Goal: Task Accomplishment & Management: Complete application form

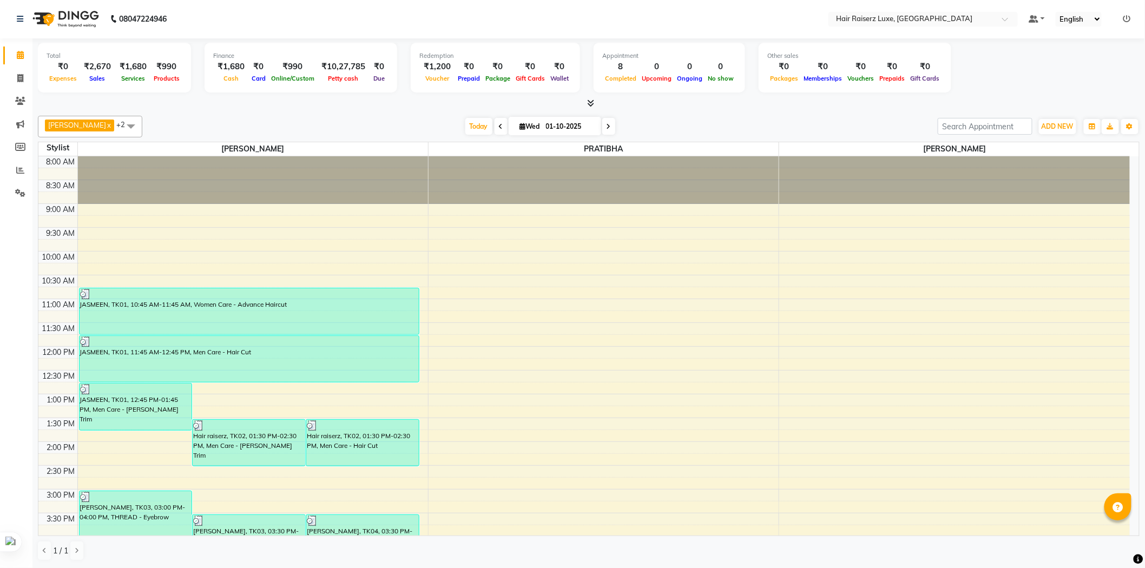
click at [659, 110] on div "Total ₹0 Expenses ₹2,670 Sales ₹1,680 Services ₹990 Products Finance ₹1,680 Cas…" at bounding box center [588, 303] width 1113 height 530
click at [307, 253] on div "8:00 AM 8:30 AM 9:00 AM 9:30 AM 10:00 AM 10:30 AM 11:00 AM 11:30 AM 12:00 PM 12…" at bounding box center [584, 465] width 1092 height 619
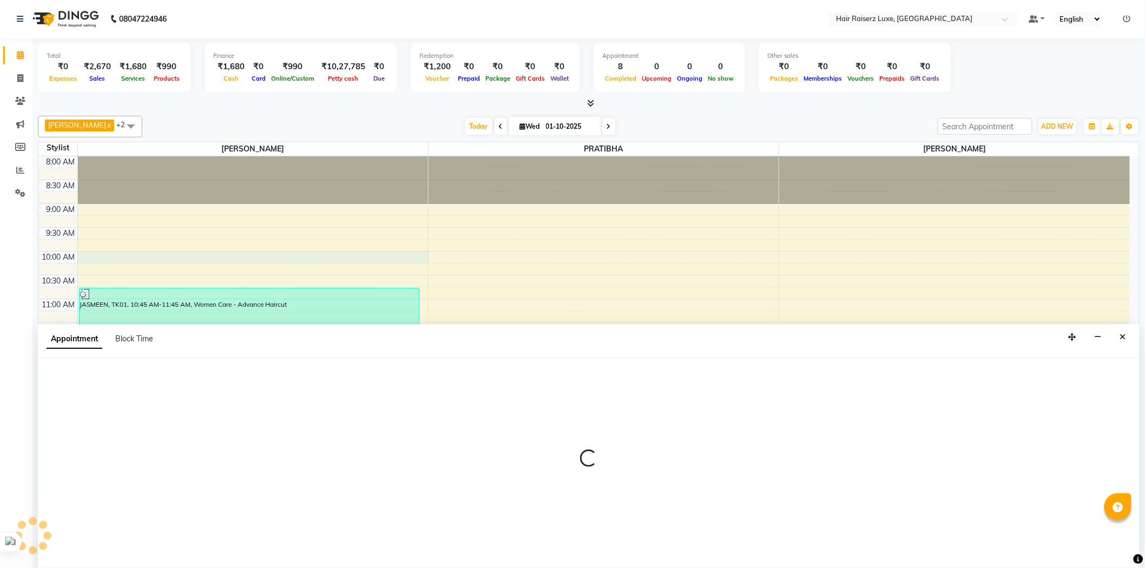
select select "65193"
select select "600"
select select "tentative"
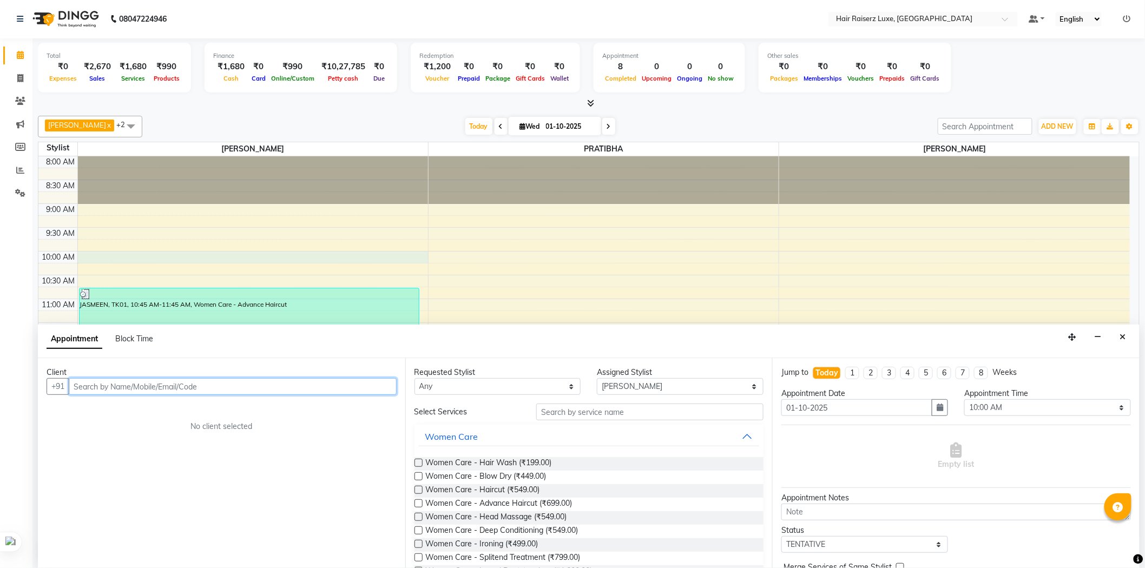
click at [199, 384] on input "text" at bounding box center [233, 386] width 328 height 17
type input "9056810791"
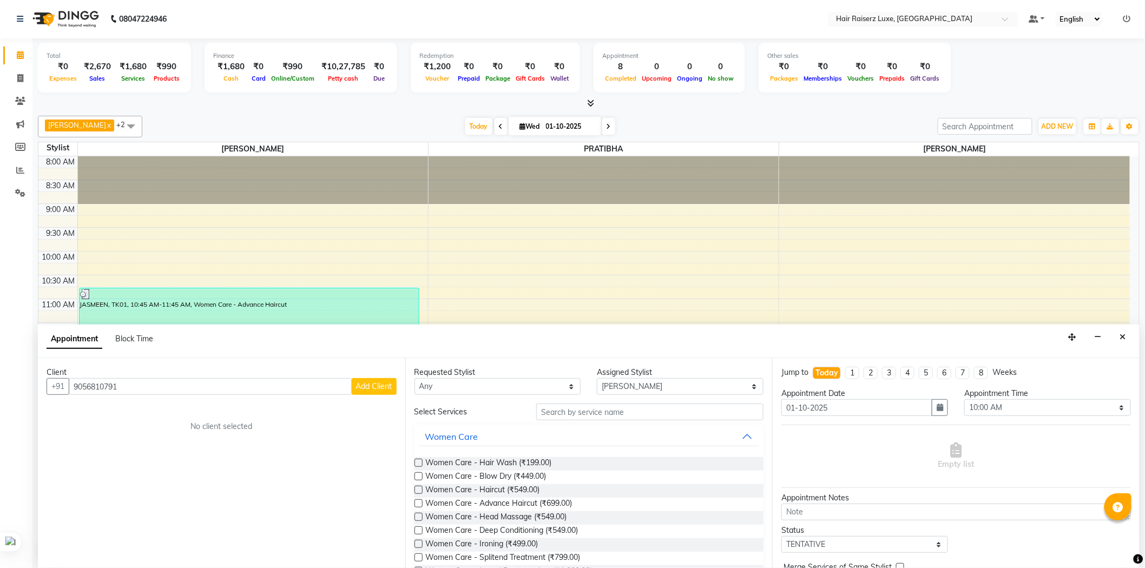
click at [364, 386] on span "Add Client" at bounding box center [374, 387] width 36 height 10
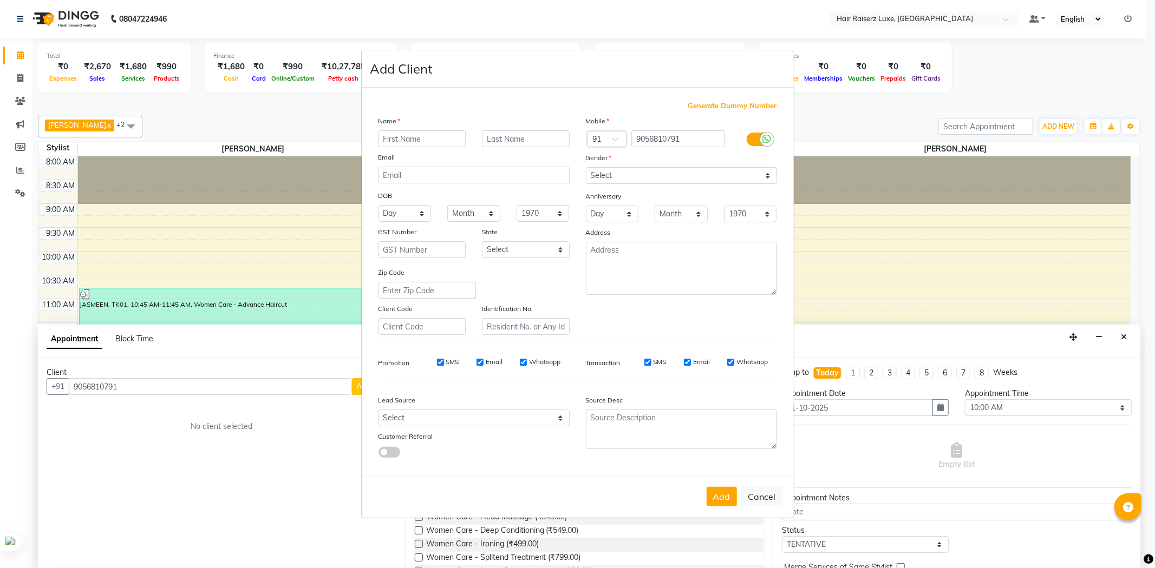
click at [417, 145] on input "text" at bounding box center [422, 138] width 88 height 17
type input "Rohit"
click at [512, 143] on input "text" at bounding box center [526, 138] width 88 height 17
type input "Arora"
drag, startPoint x: 658, startPoint y: 178, endPoint x: 653, endPoint y: 182, distance: 6.9
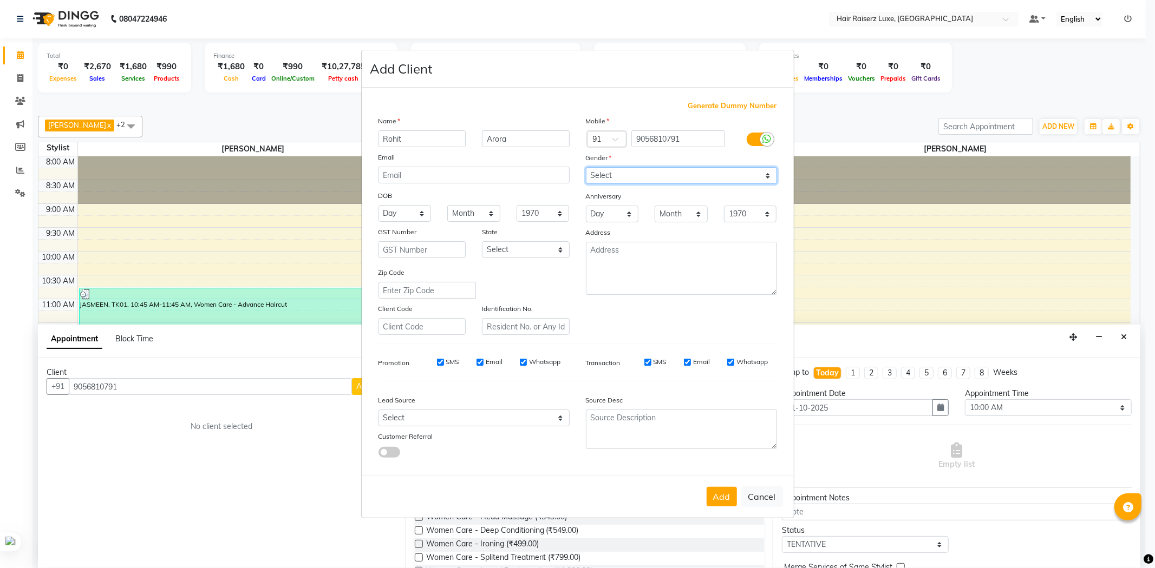
click at [658, 178] on select "Select [DEMOGRAPHIC_DATA] [DEMOGRAPHIC_DATA] Other Prefer Not To Say" at bounding box center [681, 175] width 191 height 17
select select "[DEMOGRAPHIC_DATA]"
click at [586, 167] on select "Select [DEMOGRAPHIC_DATA] [DEMOGRAPHIC_DATA] Other Prefer Not To Say" at bounding box center [681, 175] width 191 height 17
click at [726, 491] on button "Add" at bounding box center [721, 496] width 30 height 19
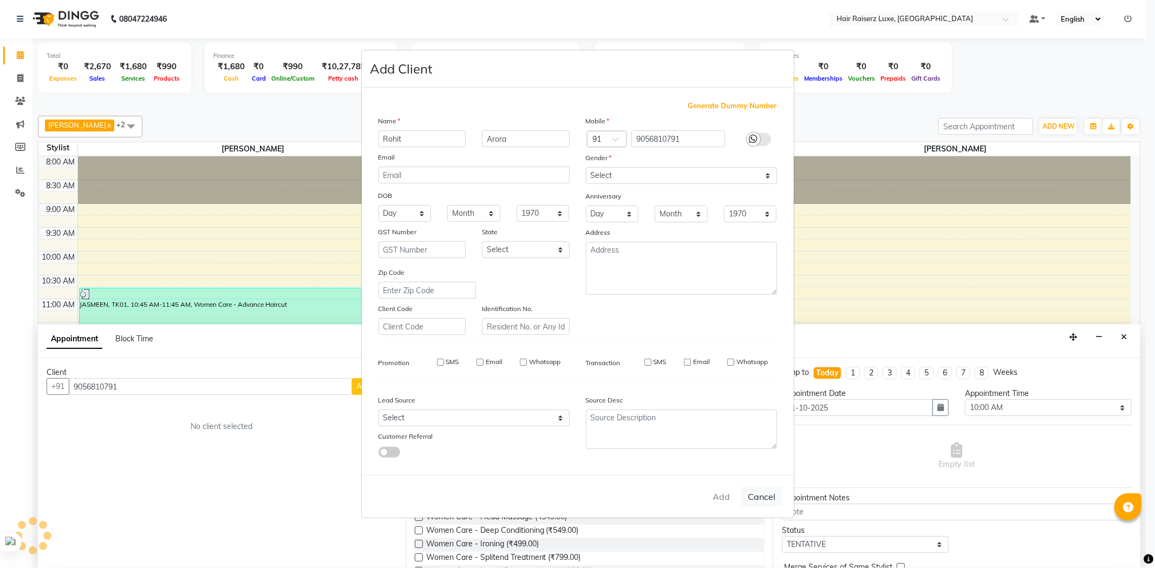
select select
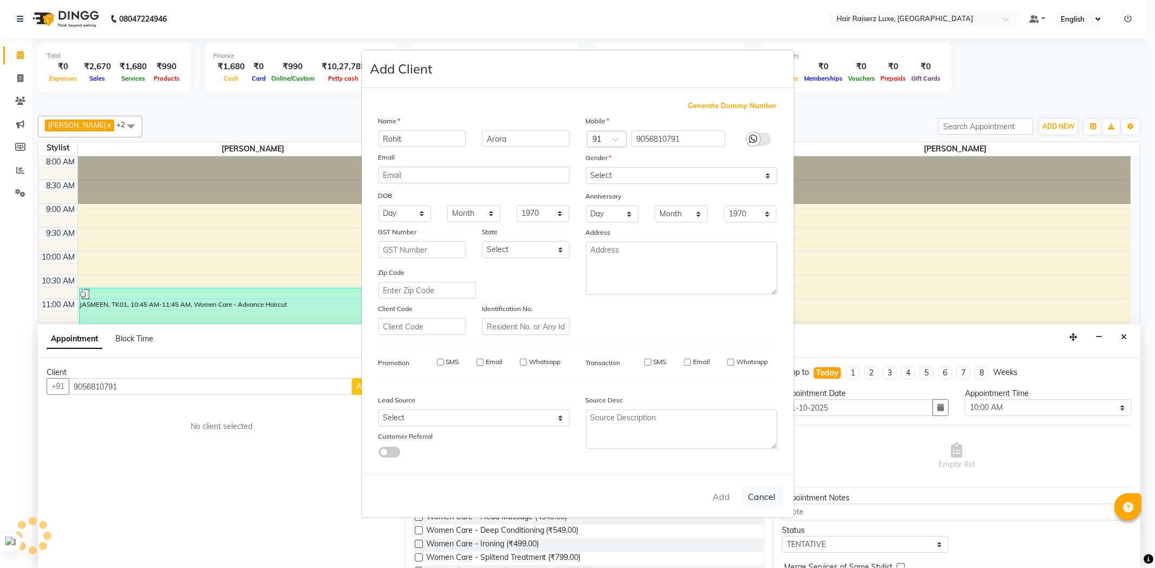
select select
checkbox input "false"
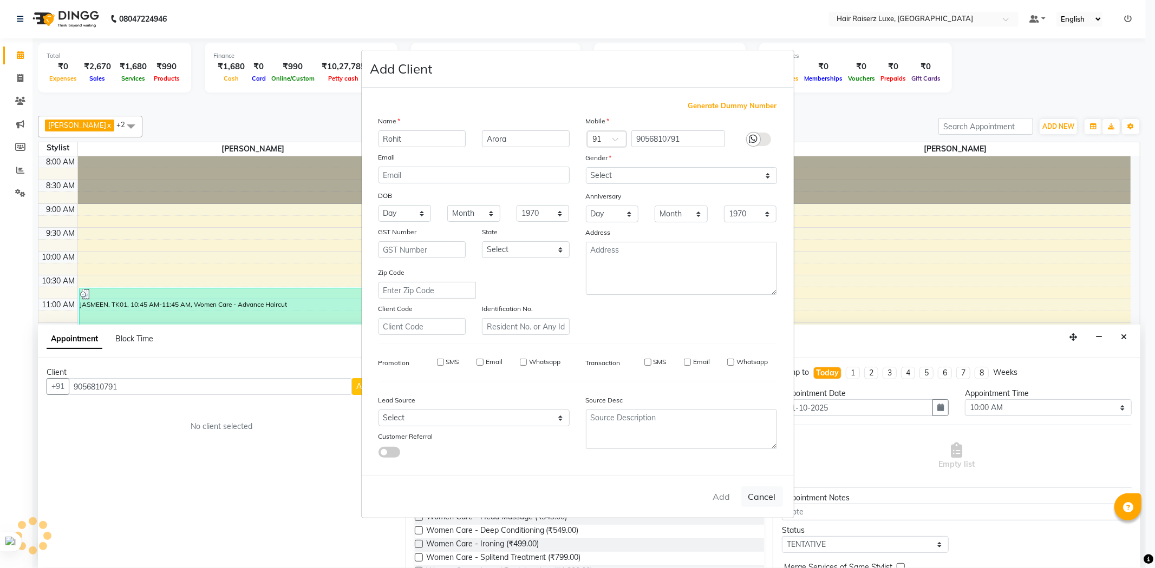
checkbox input "false"
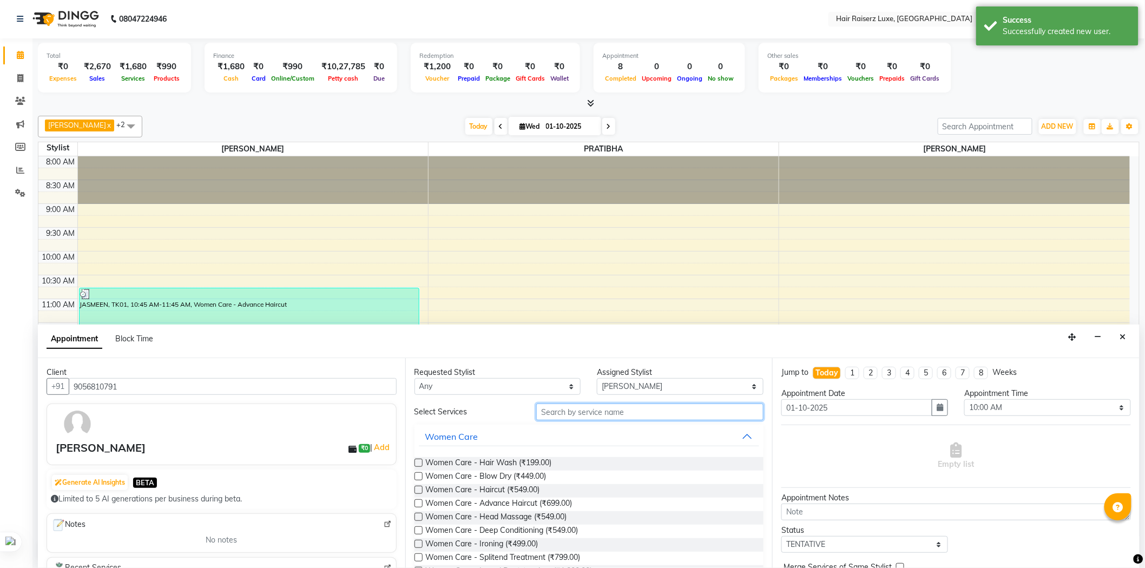
click at [620, 410] on input "text" at bounding box center [649, 412] width 227 height 17
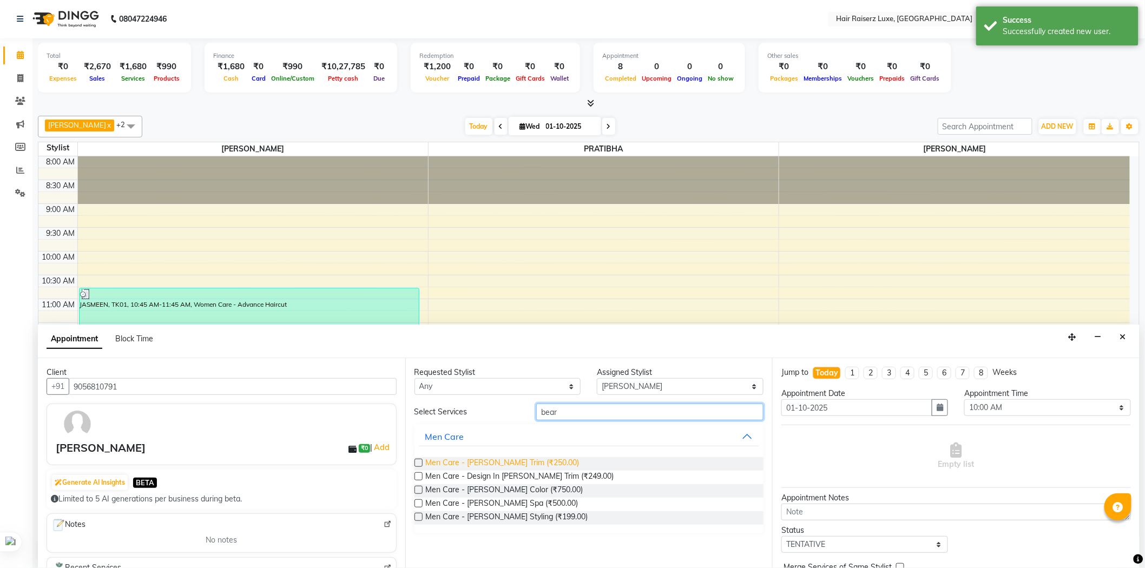
type input "bear"
click at [527, 458] on span "Men Care - [PERSON_NAME] Trim (₹250.00)" at bounding box center [503, 464] width 154 height 14
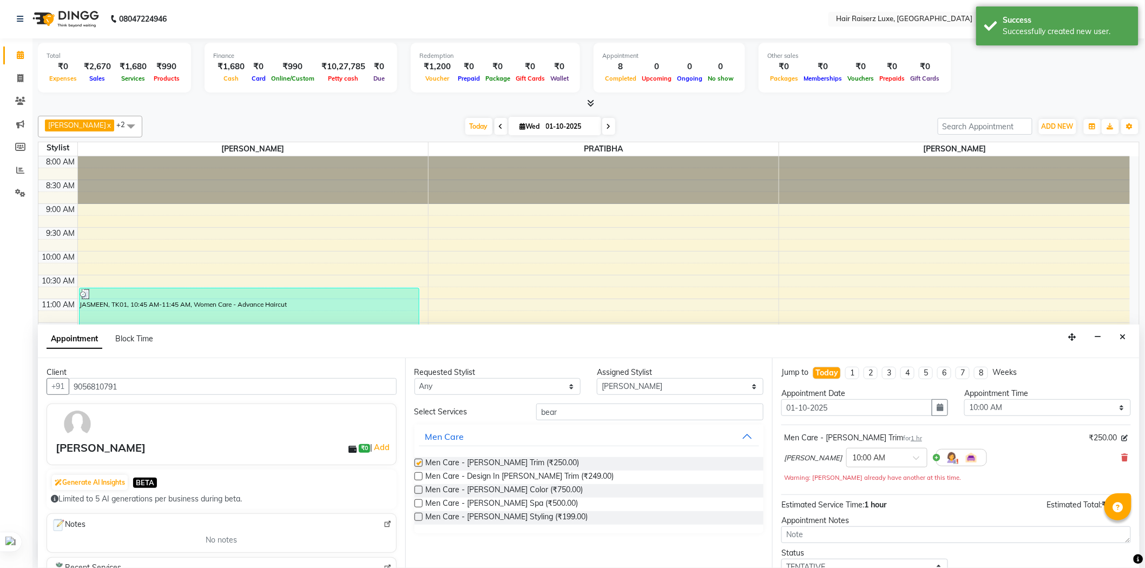
checkbox input "false"
drag, startPoint x: 576, startPoint y: 409, endPoint x: 488, endPoint y: 411, distance: 88.3
click at [488, 411] on div "Select Services bear" at bounding box center [590, 412] width 366 height 17
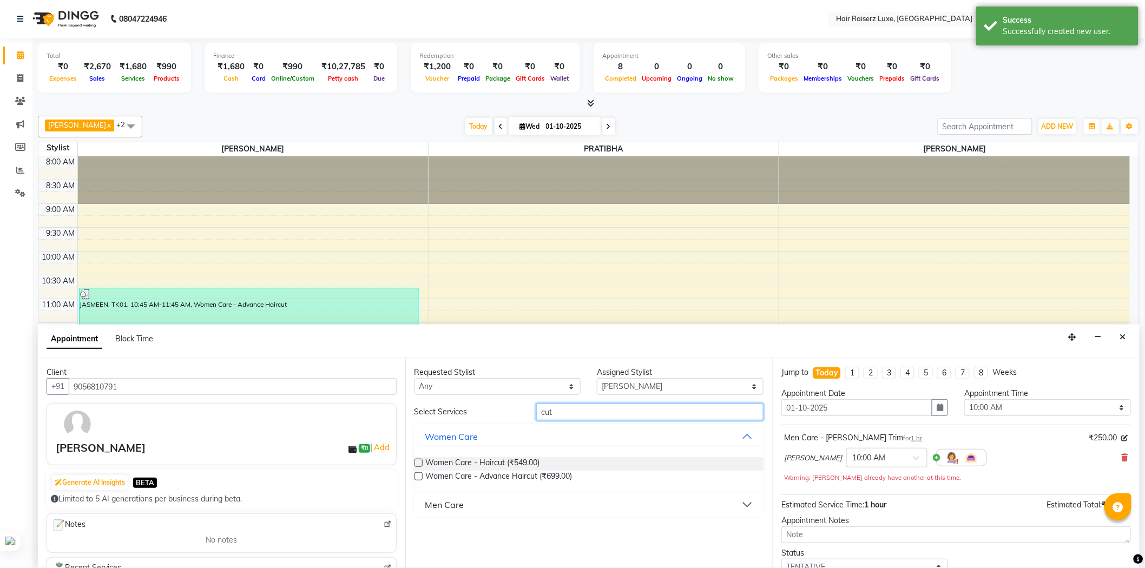
type input "cut"
click at [441, 502] on div "Men Care" at bounding box center [444, 505] width 39 height 13
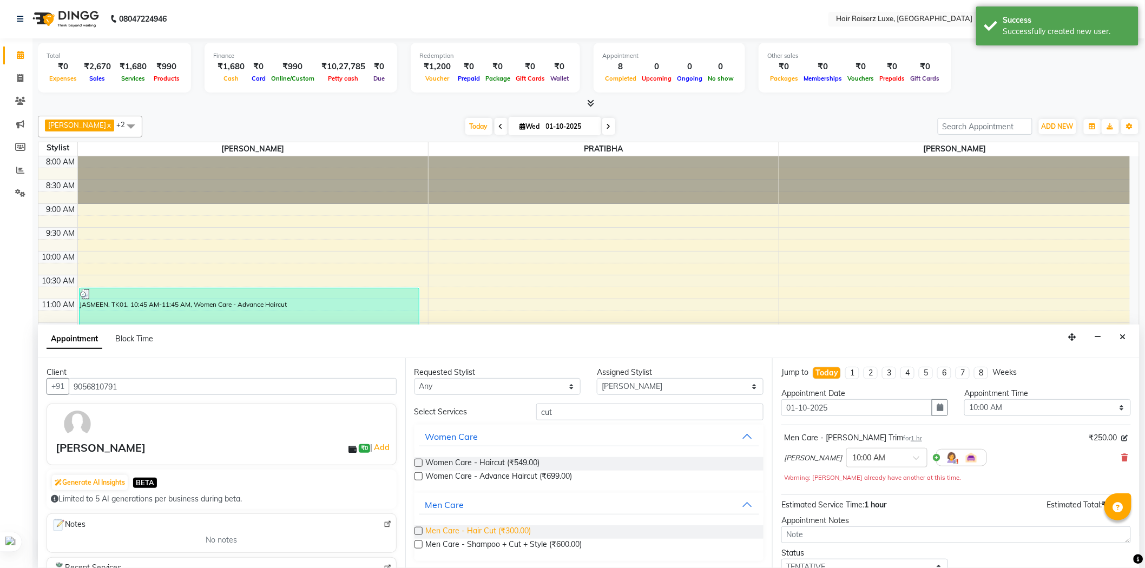
click at [512, 531] on span "Men Care - Hair Cut (₹300.00)" at bounding box center [479, 533] width 106 height 14
checkbox input "false"
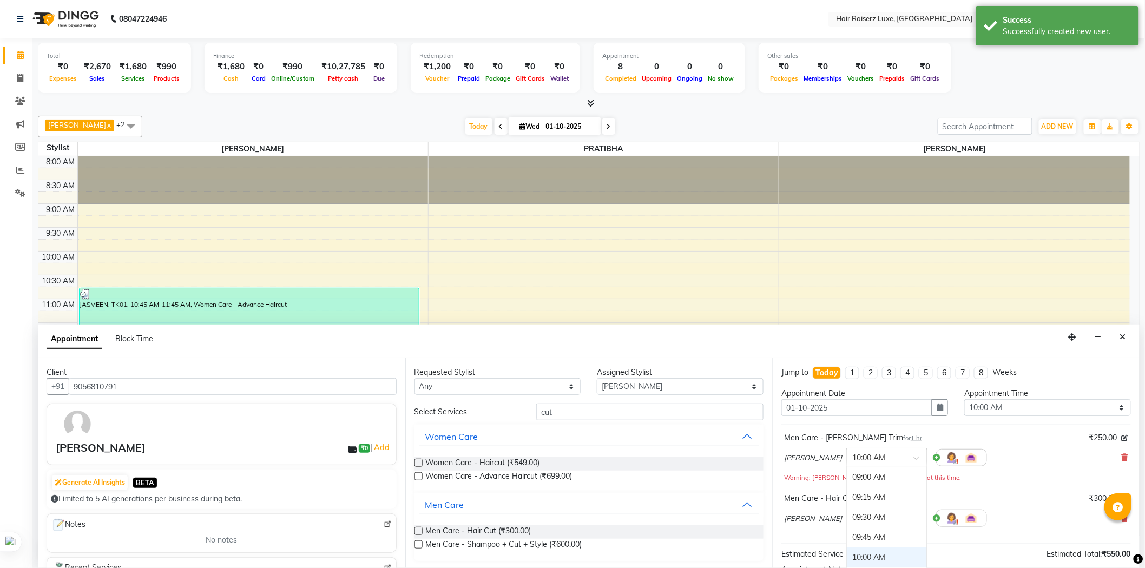
click at [870, 464] on div "× 10:00 AM" at bounding box center [887, 457] width 81 height 19
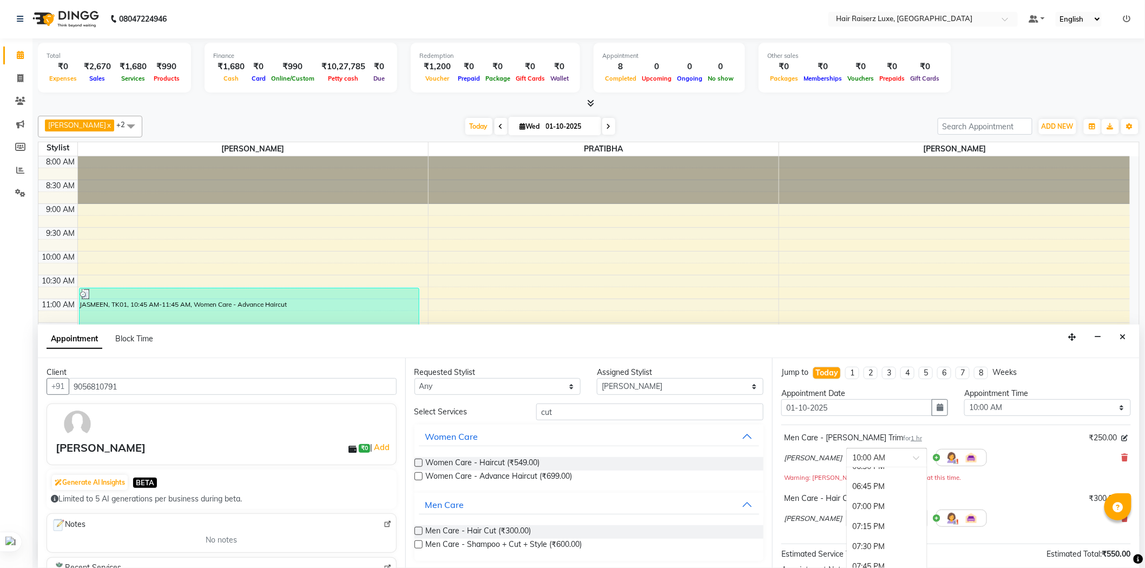
scroll to position [797, 0]
click at [847, 509] on div "07:00 PM" at bounding box center [887, 506] width 80 height 20
click at [857, 504] on input "text" at bounding box center [877, 506] width 48 height 11
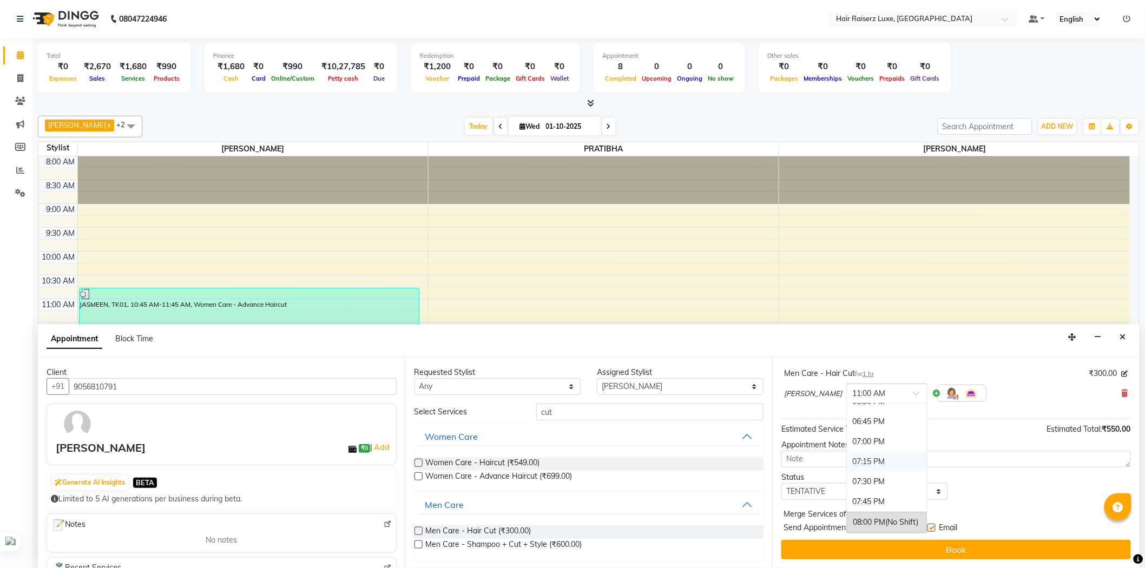
click at [852, 462] on div "07:15 PM" at bounding box center [887, 462] width 80 height 20
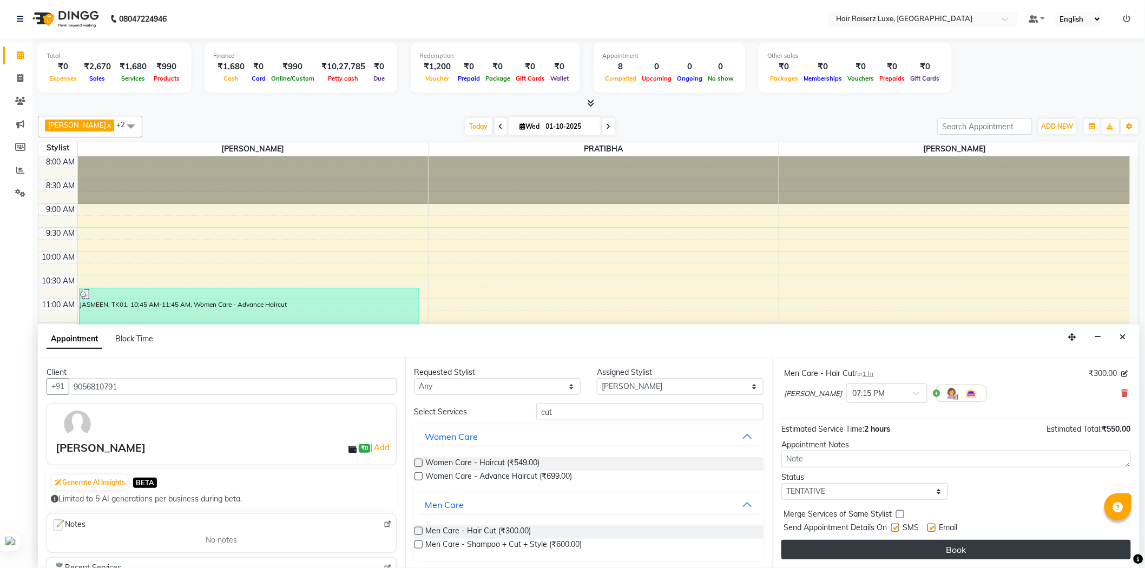
click at [959, 544] on button "Book" at bounding box center [957, 549] width 350 height 19
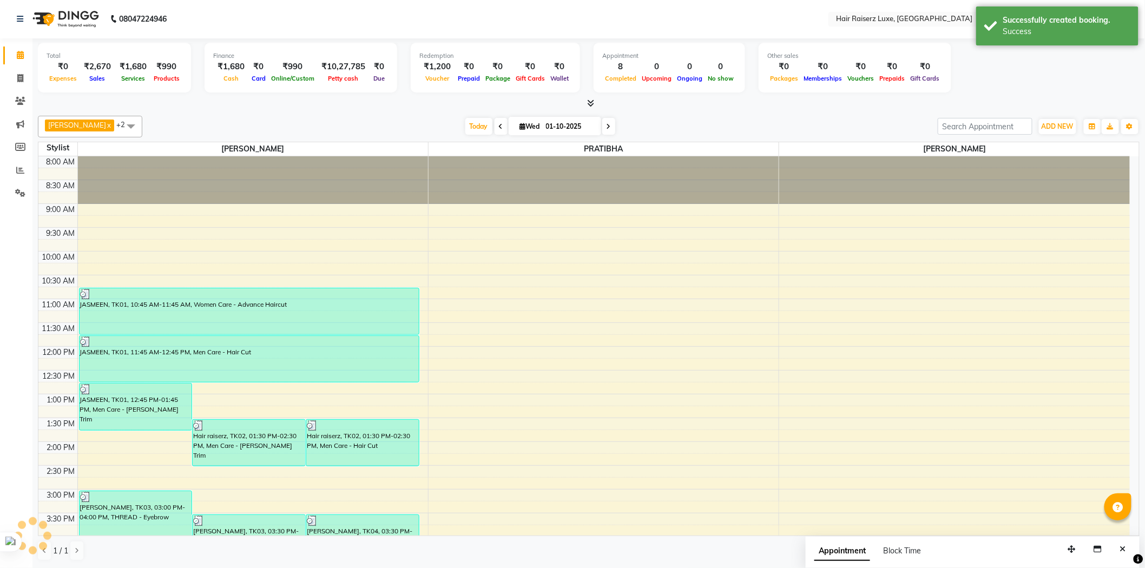
scroll to position [0, 0]
click at [787, 122] on div "[DATE] [DATE]" at bounding box center [540, 127] width 785 height 16
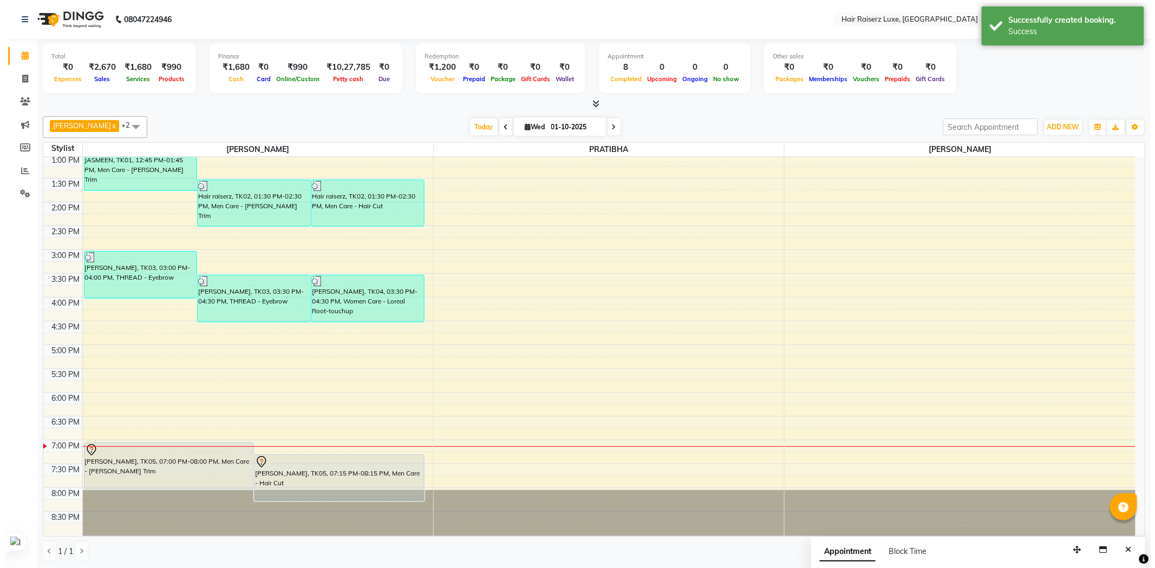
scroll to position [241, 0]
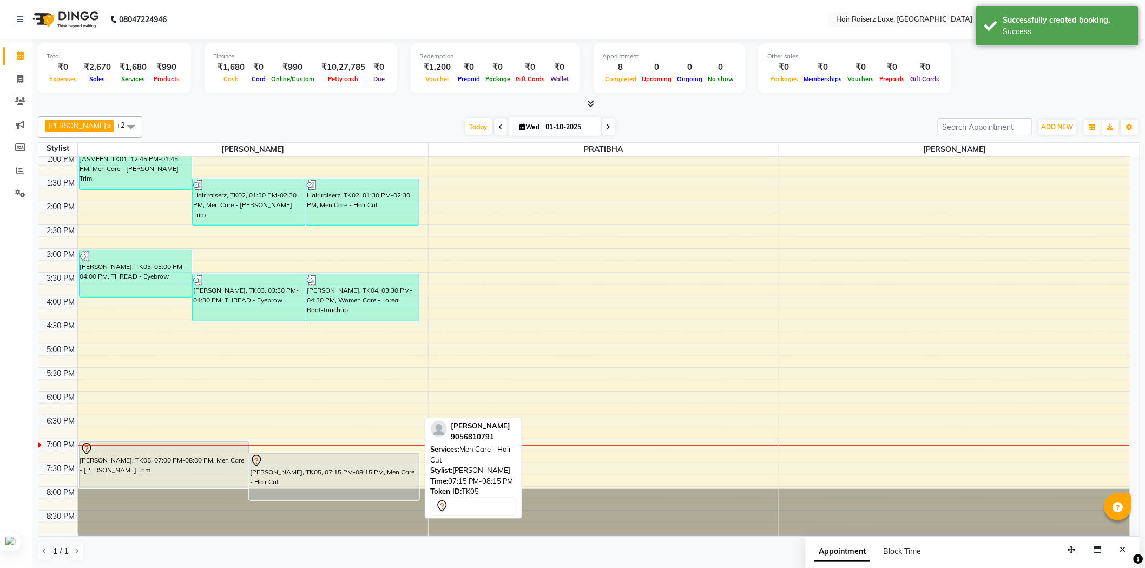
click at [332, 469] on div "[PERSON_NAME], TK05, 07:15 PM-08:15 PM, Men Care - Hair Cut" at bounding box center [334, 477] width 169 height 46
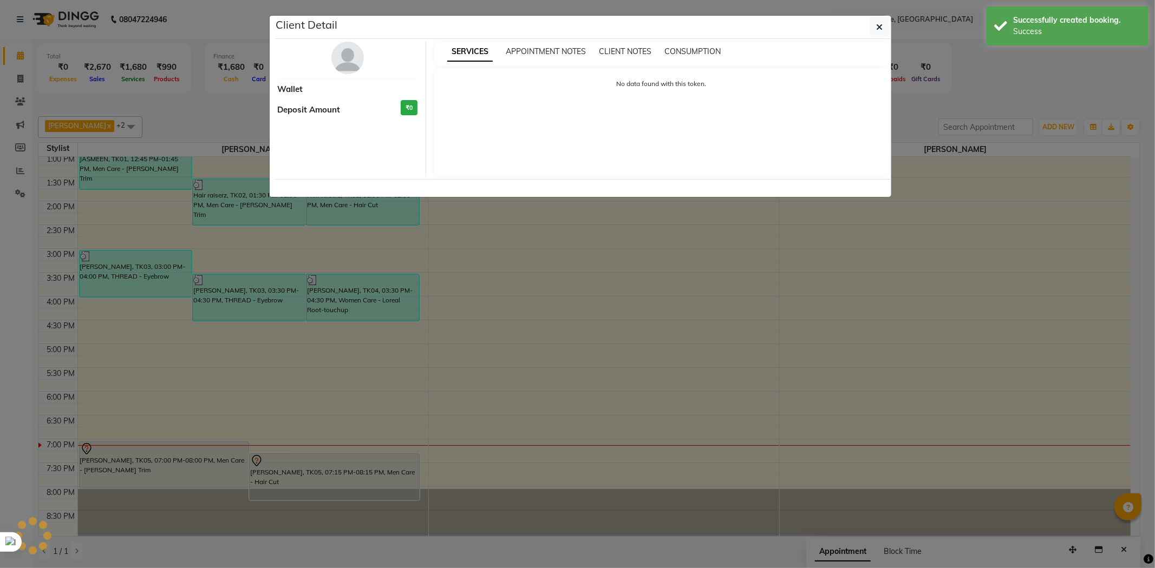
select select "7"
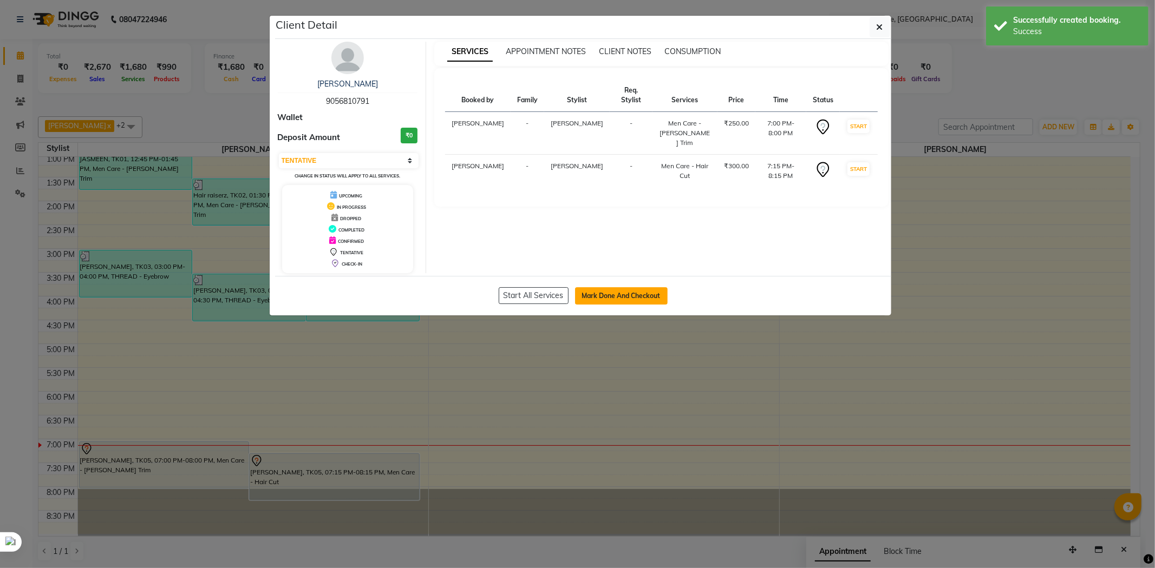
click at [606, 292] on button "Mark Done And Checkout" at bounding box center [621, 295] width 93 height 17
select select "service"
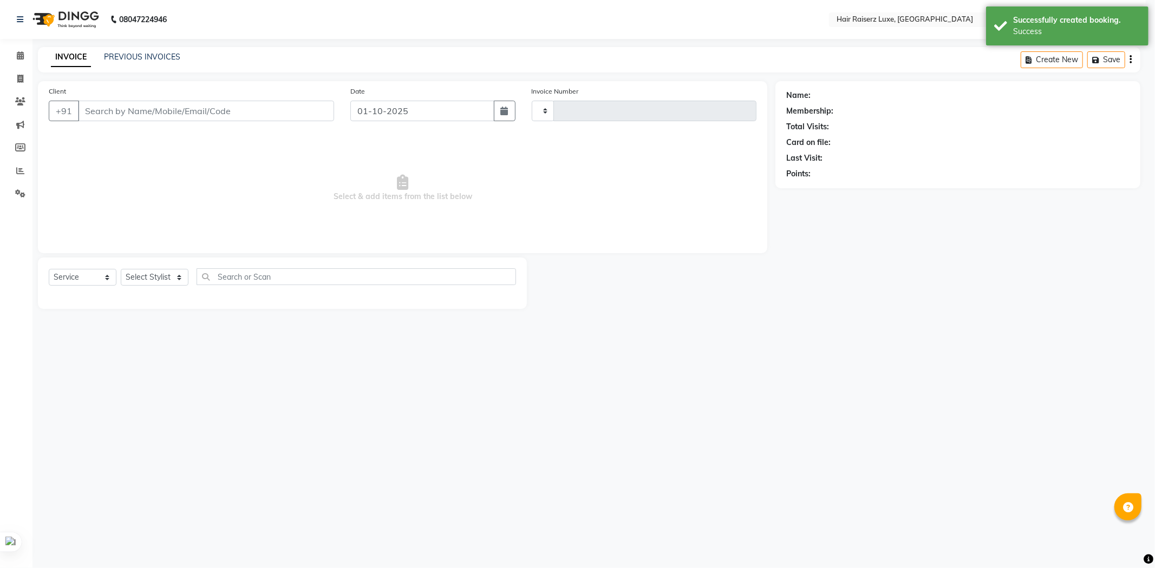
type input "1315"
select select "7418"
type input "9056810791"
select select "65193"
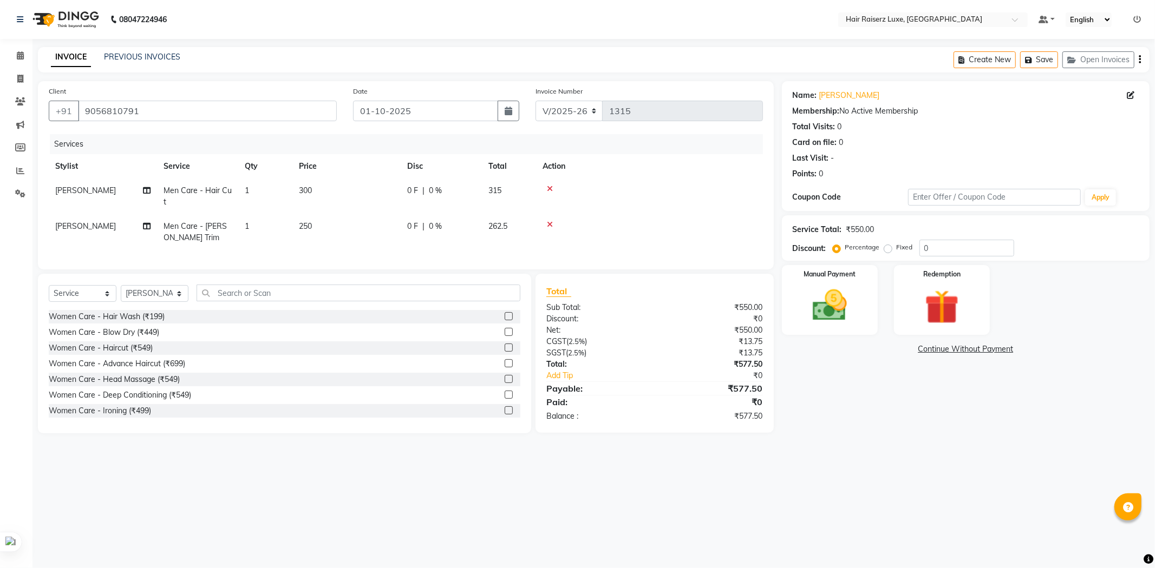
click at [896, 250] on label "Fixed" at bounding box center [904, 247] width 16 height 10
click at [889, 250] on input "Fixed" at bounding box center [890, 248] width 8 height 8
radio input "true"
click at [959, 246] on input "0" at bounding box center [966, 248] width 95 height 17
type input "077.50"
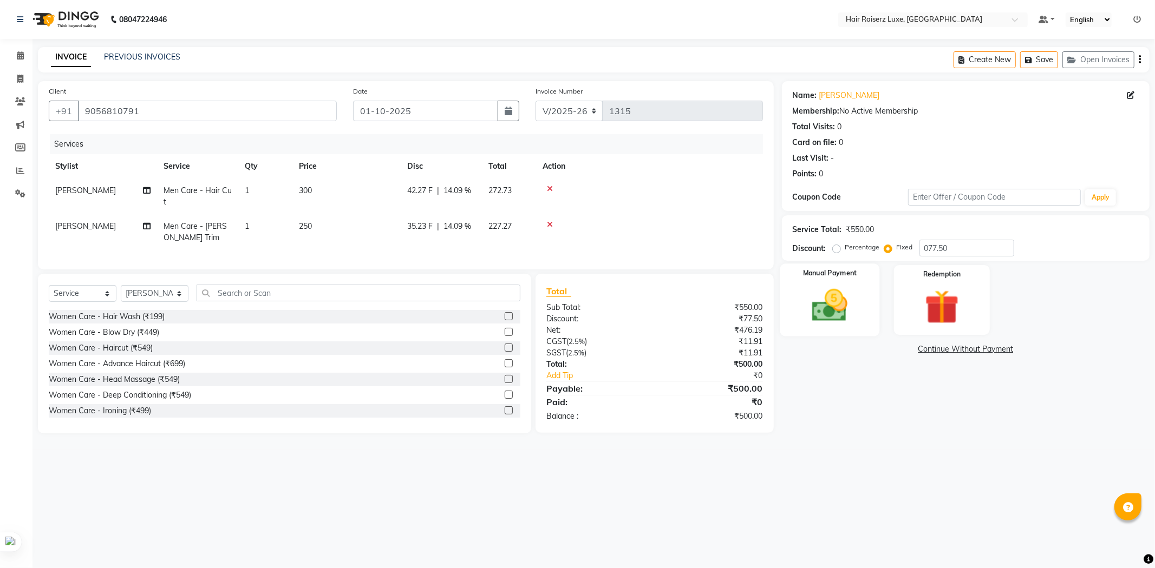
click at [841, 316] on img at bounding box center [830, 305] width 58 height 41
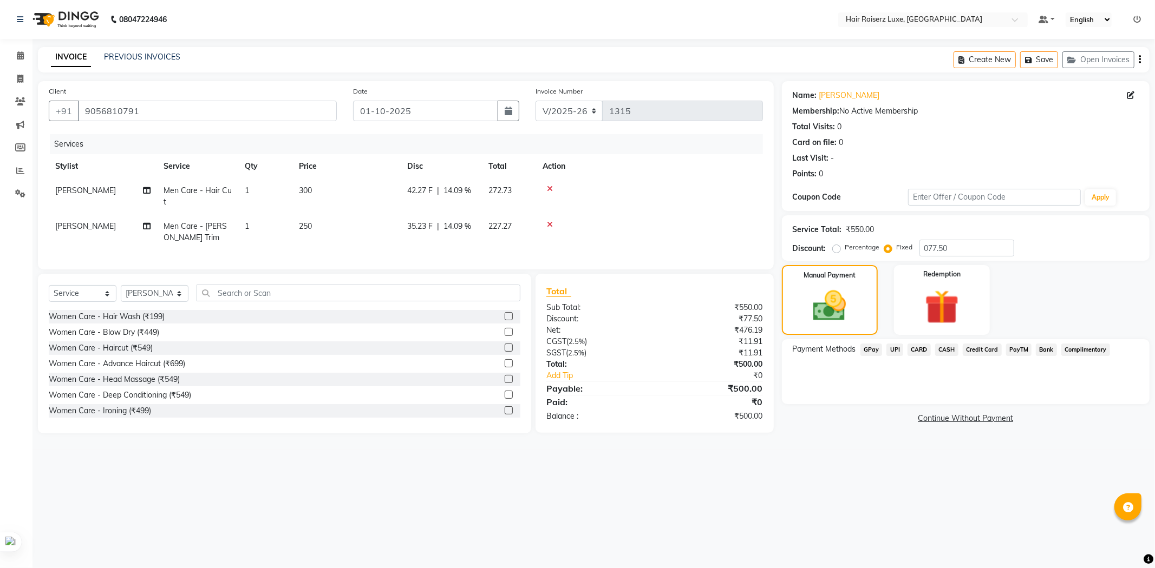
click at [897, 350] on span "UPI" at bounding box center [894, 350] width 17 height 12
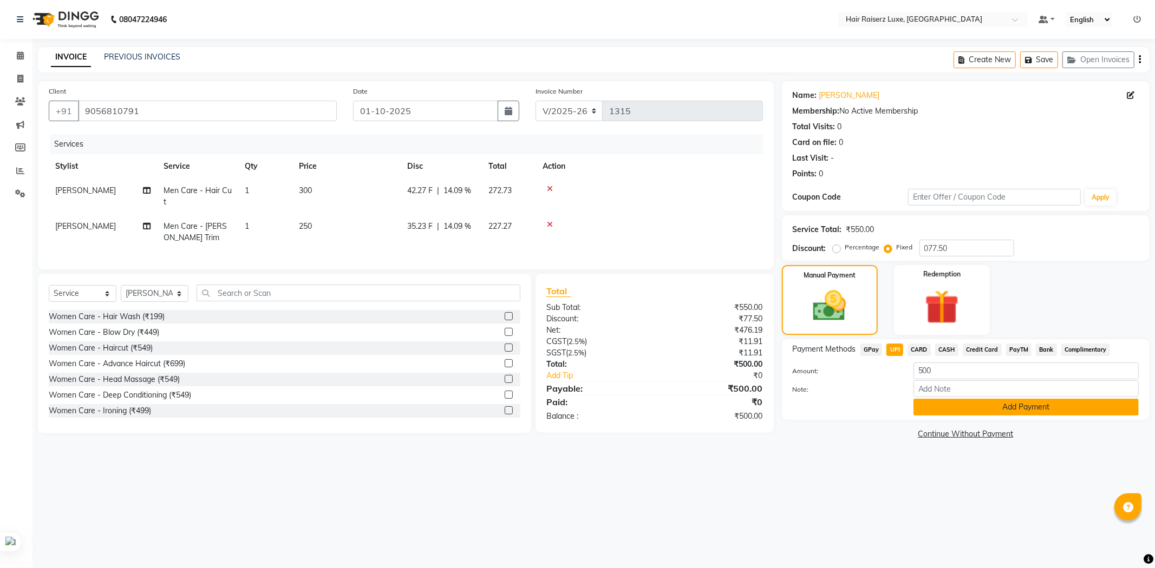
click at [968, 410] on button "Add Payment" at bounding box center [1025, 407] width 225 height 17
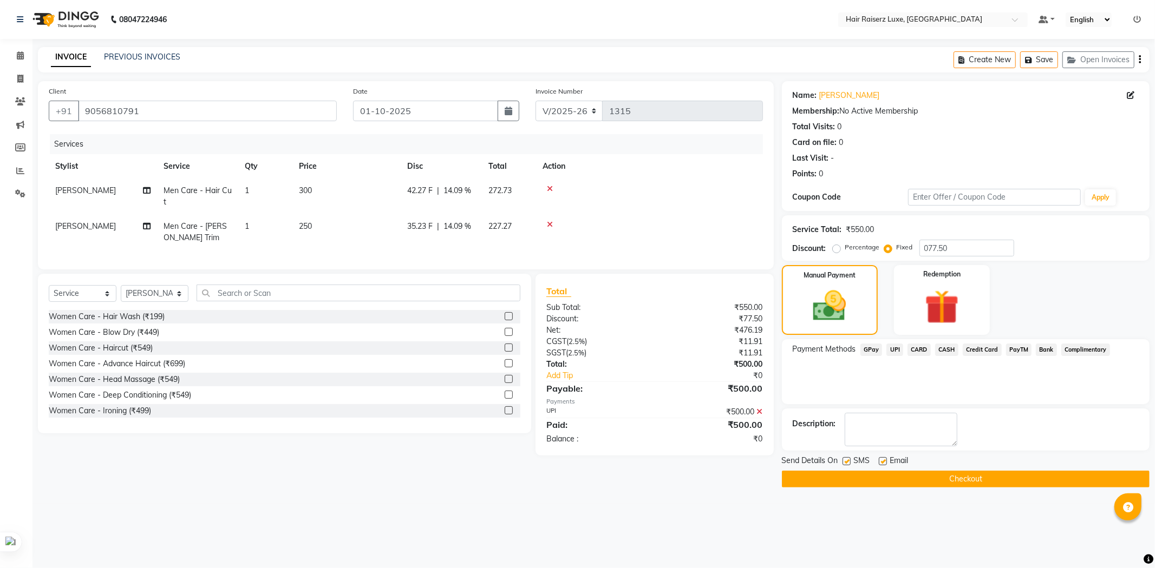
click at [948, 477] on button "Checkout" at bounding box center [966, 479] width 368 height 17
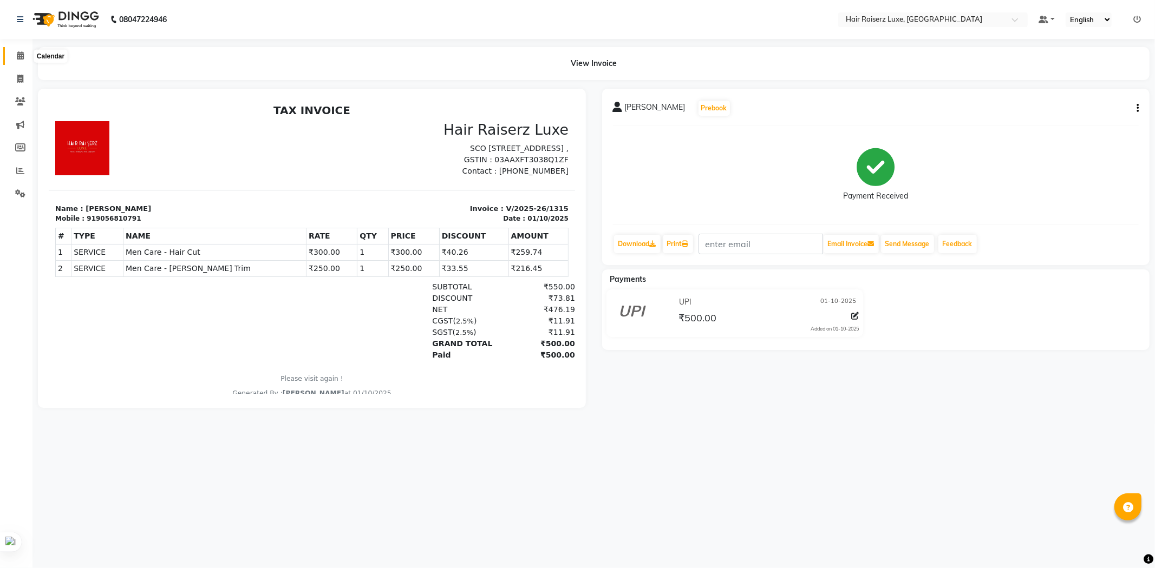
click at [11, 58] on span at bounding box center [20, 56] width 19 height 12
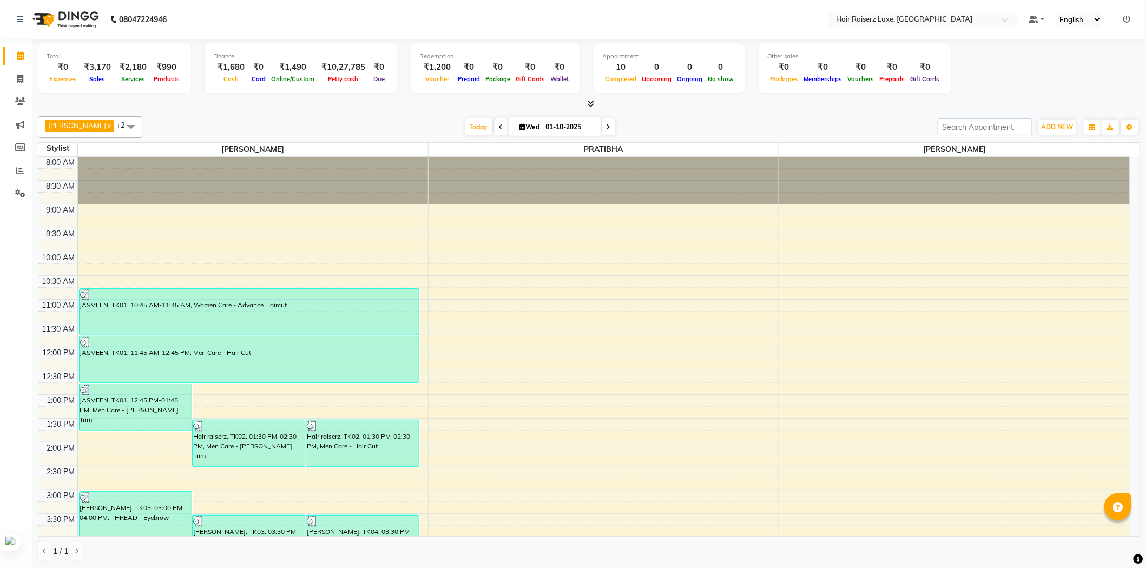
click at [871, 112] on div "[PERSON_NAME] x PRATIBHA x +2 Select All [PERSON_NAME] PRATIBHA [PERSON_NAME] […" at bounding box center [589, 339] width 1102 height 454
click at [634, 107] on div at bounding box center [589, 104] width 1102 height 11
click at [648, 134] on div "[DATE] [DATE]" at bounding box center [540, 127] width 785 height 16
click at [659, 112] on div "[PERSON_NAME] x PRATIBHA x +2 Select All [PERSON_NAME] PRATIBHA [PERSON_NAME] […" at bounding box center [589, 339] width 1102 height 454
click at [664, 132] on div "[DATE] [DATE]" at bounding box center [540, 127] width 785 height 16
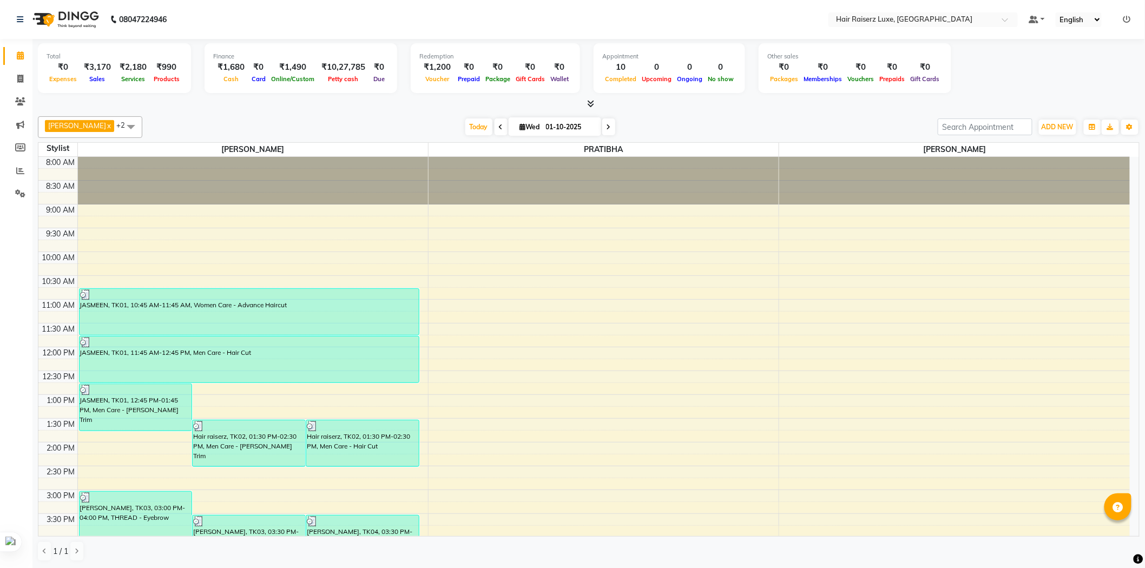
click at [1130, 19] on icon at bounding box center [1128, 20] width 8 height 8
